Goal: Information Seeking & Learning: Learn about a topic

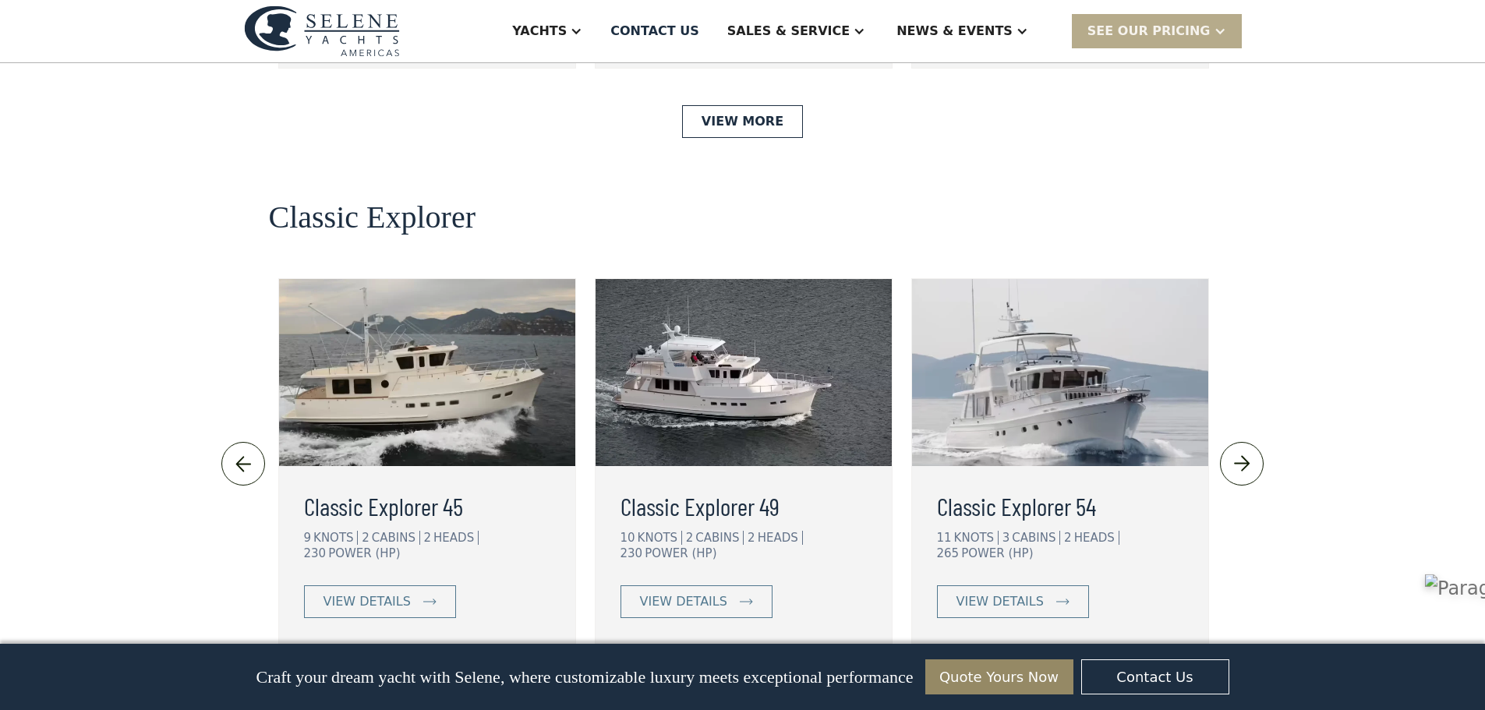
scroll to position [3274, 0]
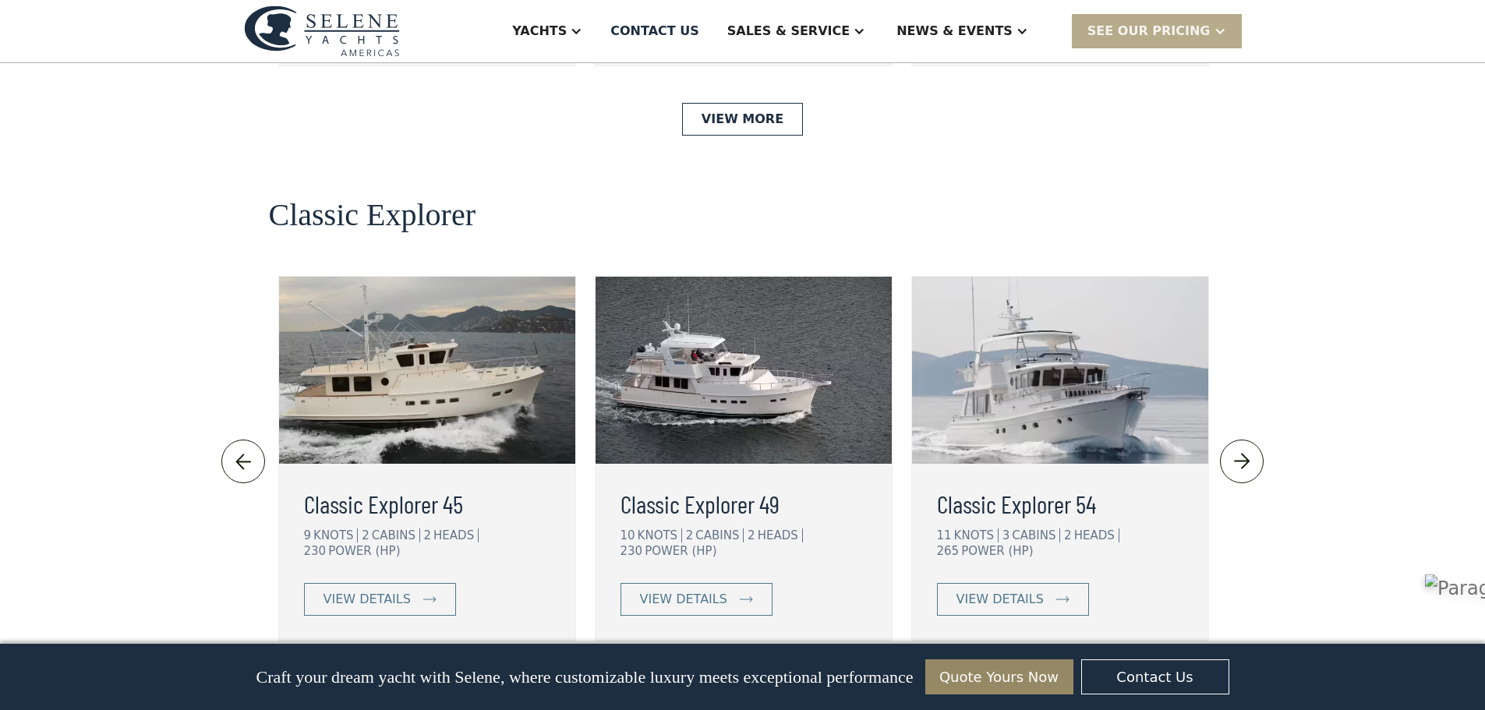
click at [677, 284] on img at bounding box center [743, 370] width 296 height 187
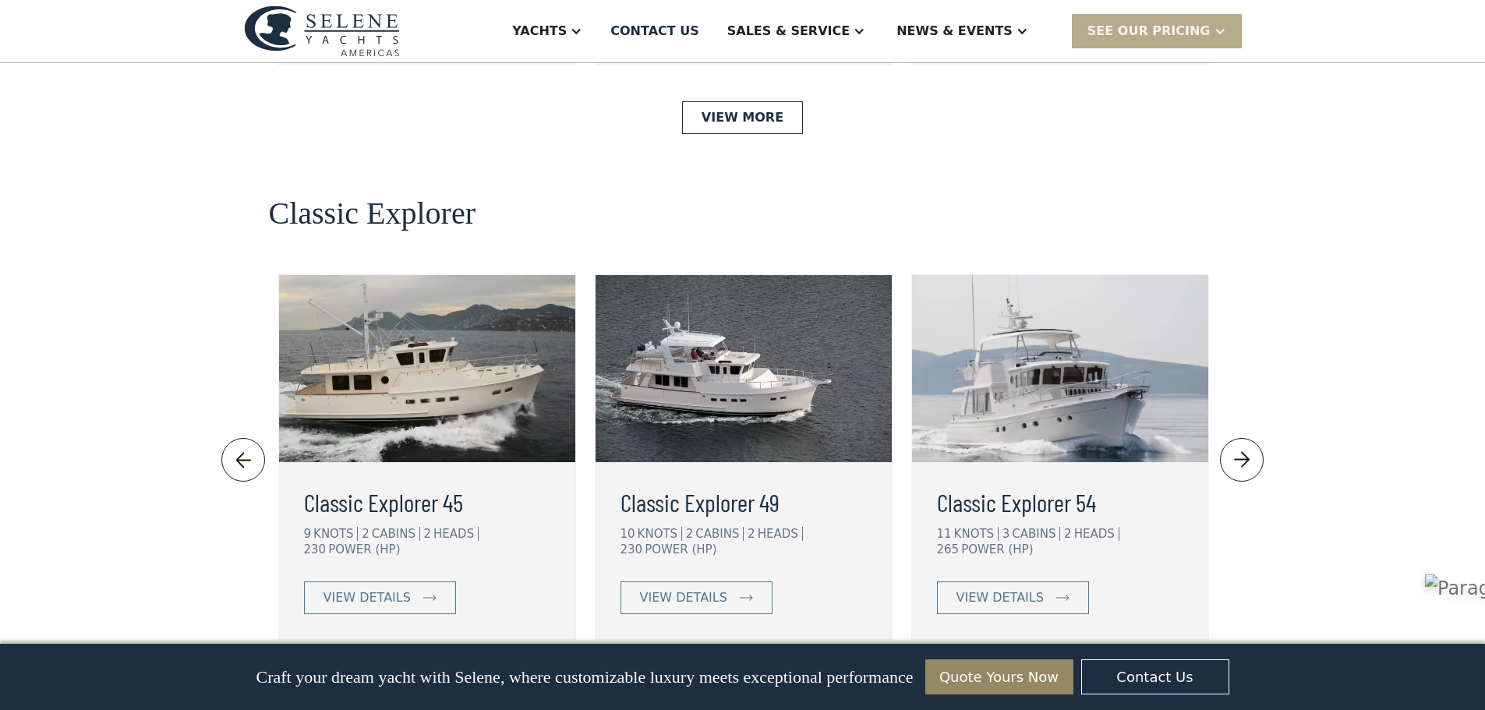
click at [737, 677] on link "View More" at bounding box center [742, 693] width 121 height 33
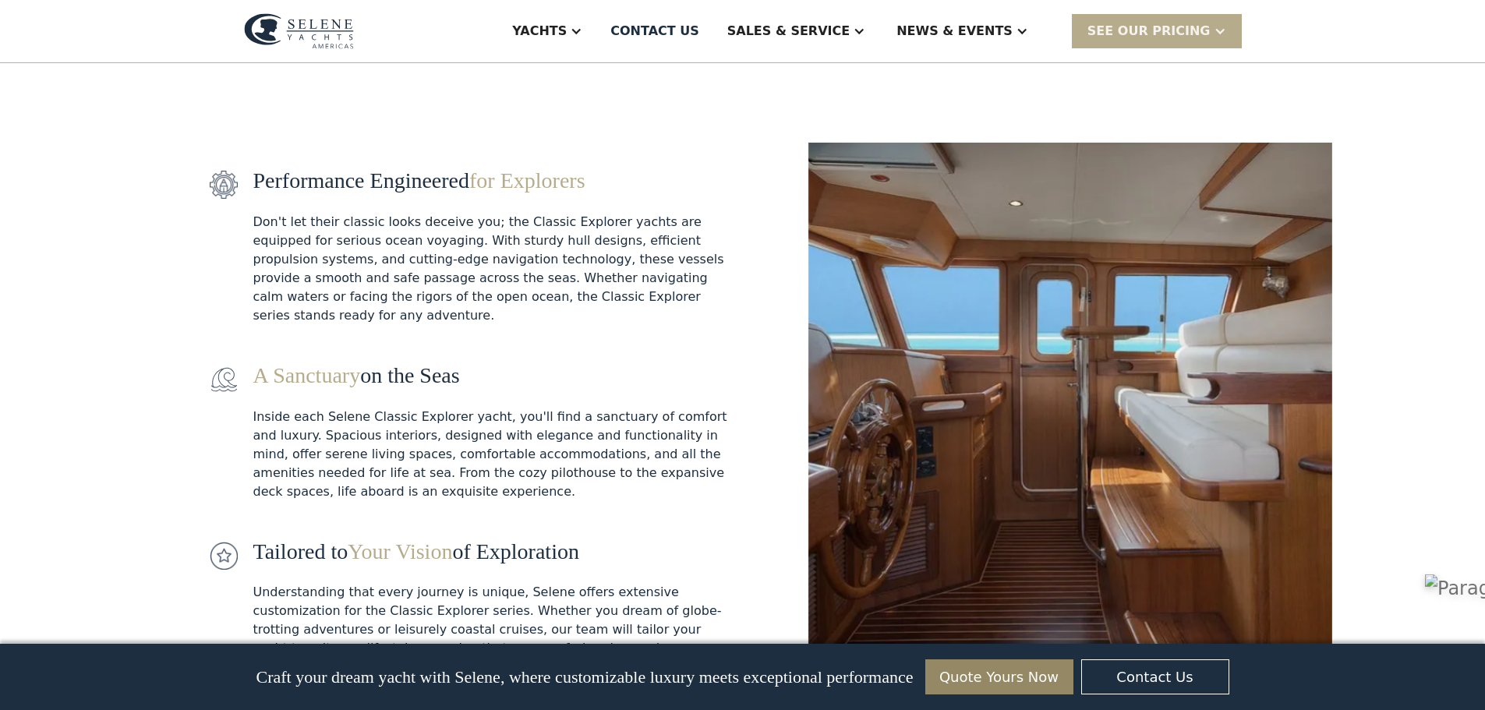
scroll to position [1169, 0]
